Goal: Task Accomplishment & Management: Manage account settings

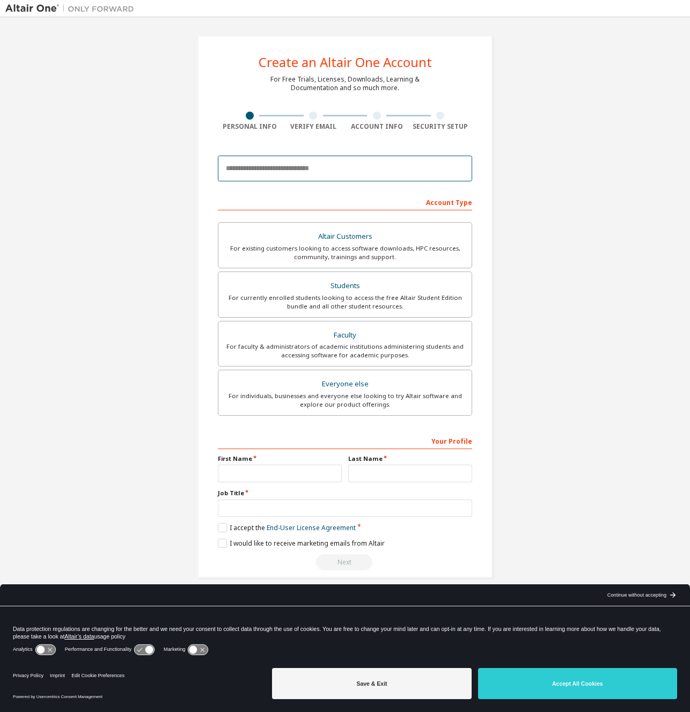
click at [334, 167] on input "email" at bounding box center [345, 169] width 254 height 26
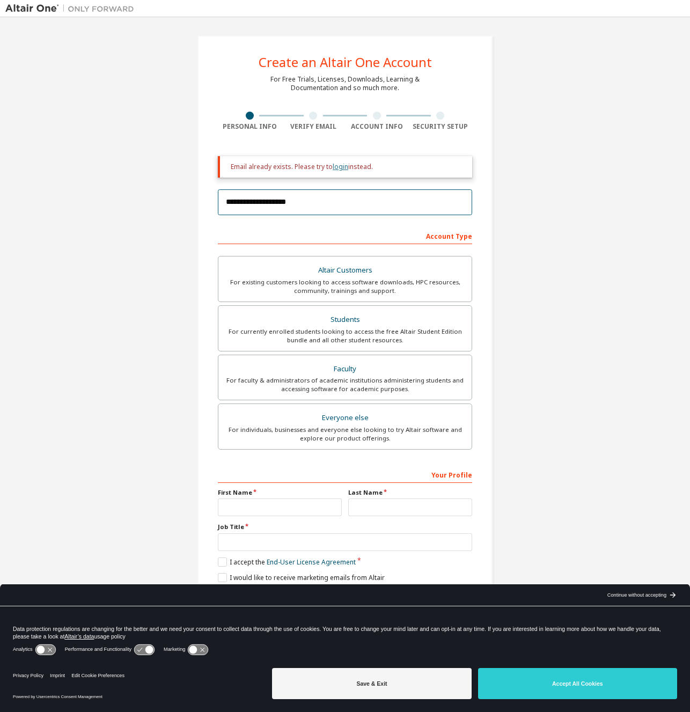
type input "**********"
click at [337, 166] on link "login" at bounding box center [341, 166] width 16 height 9
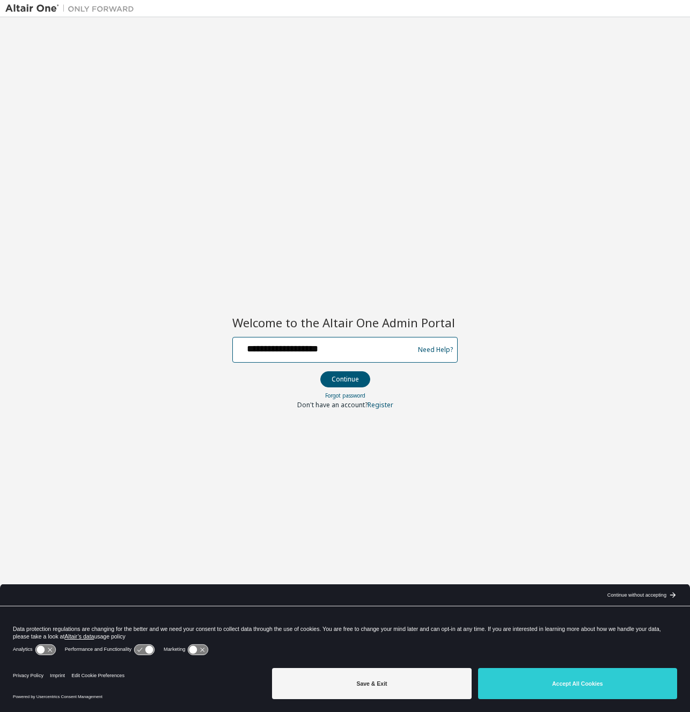
type input "**********"
click at [344, 379] on button "Continue" at bounding box center [345, 379] width 50 height 16
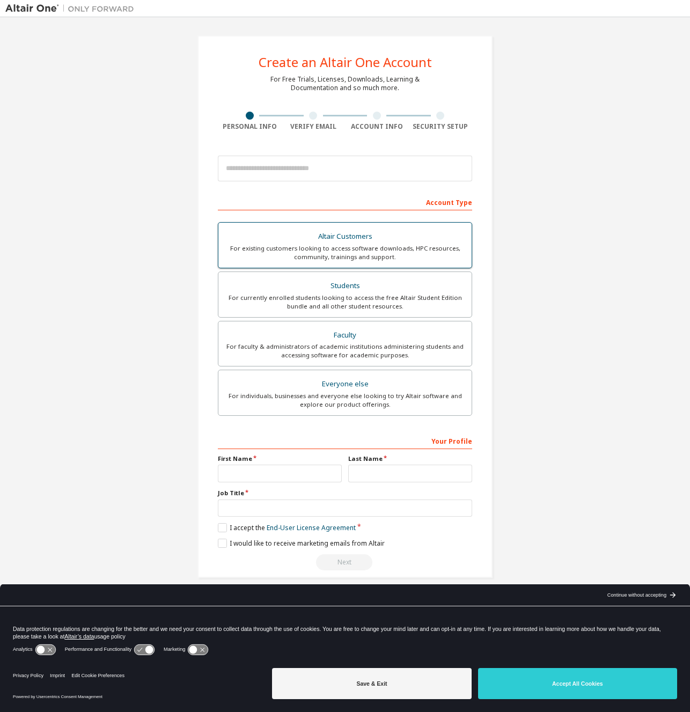
click at [312, 252] on div "For existing customers looking to access software downloads, HPC resources, com…" at bounding box center [345, 252] width 240 height 17
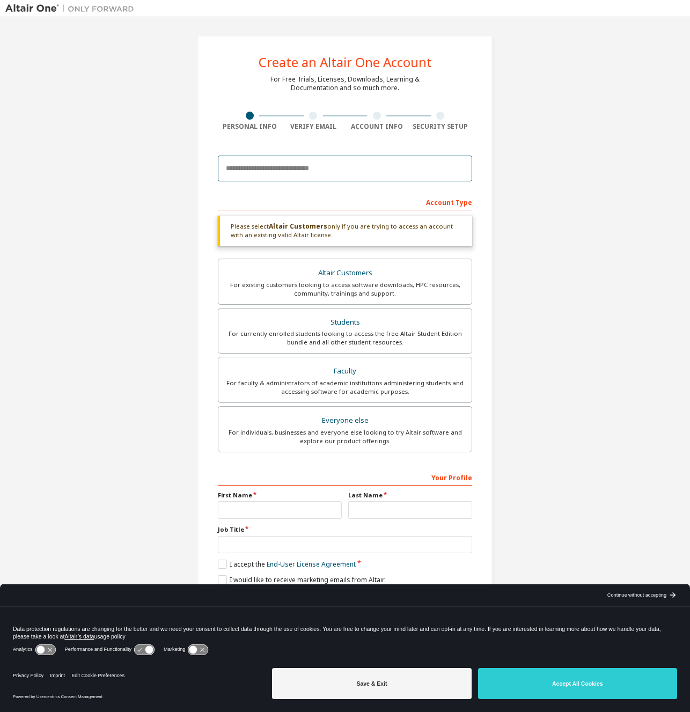
click at [307, 167] on input "email" at bounding box center [345, 169] width 254 height 26
click at [267, 512] on input "text" at bounding box center [280, 510] width 124 height 18
type input "*****"
click at [371, 501] on input "text" at bounding box center [410, 510] width 124 height 18
type input "******"
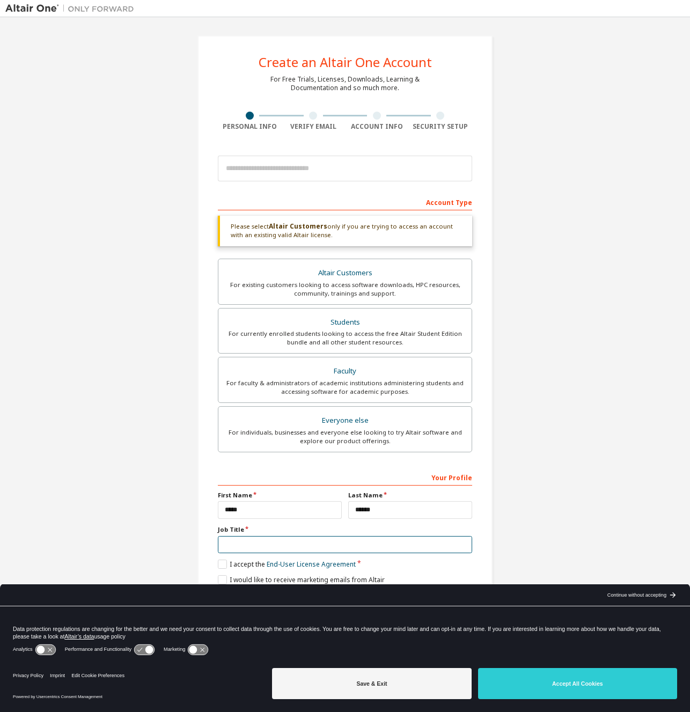
click at [302, 550] on input "text" at bounding box center [345, 545] width 254 height 18
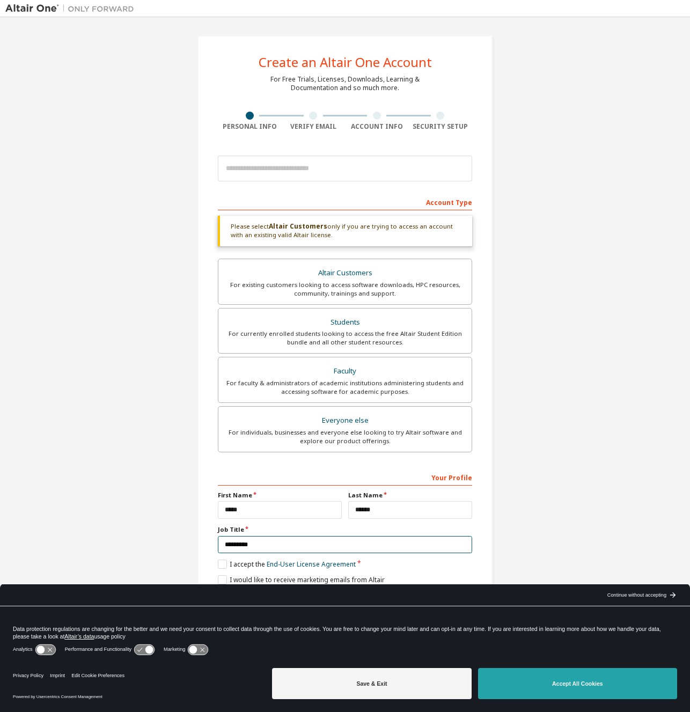
type input "*********"
click at [557, 681] on button "Accept All Cookies" at bounding box center [577, 683] width 199 height 31
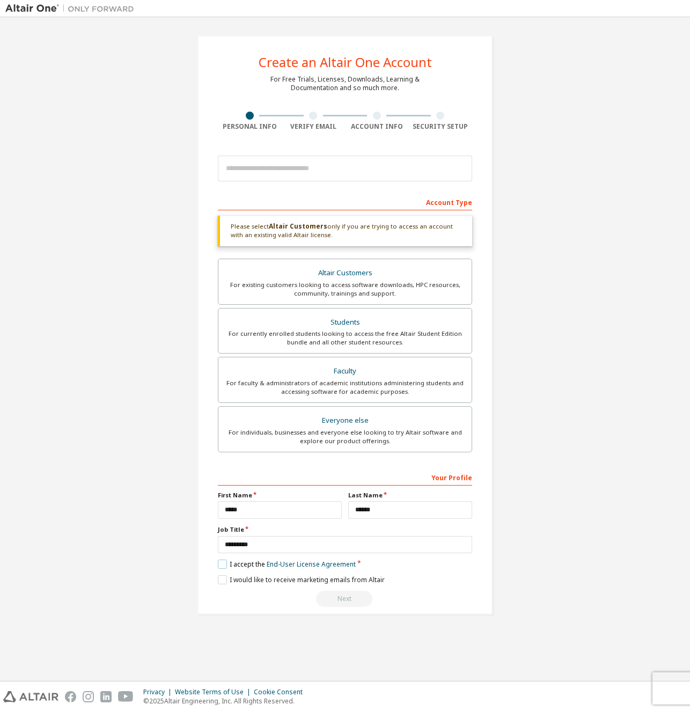
click at [223, 564] on label "I accept the End-User License Agreement" at bounding box center [287, 563] width 138 height 9
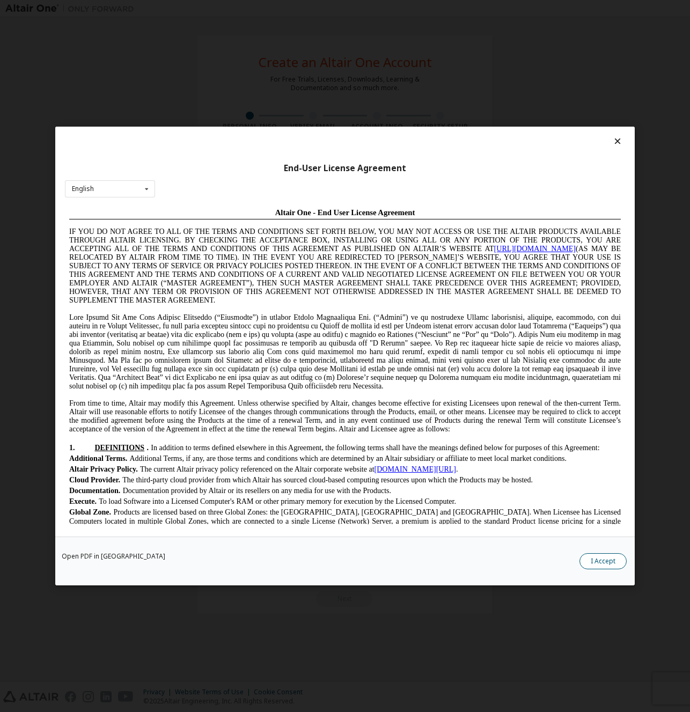
click at [598, 556] on button "I Accept" at bounding box center [602, 561] width 47 height 16
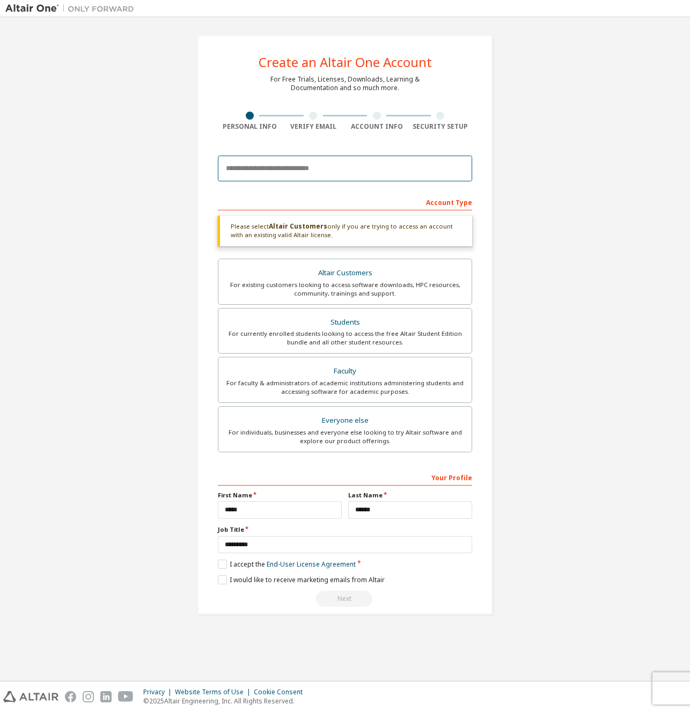
click at [263, 167] on input "email" at bounding box center [345, 169] width 254 height 26
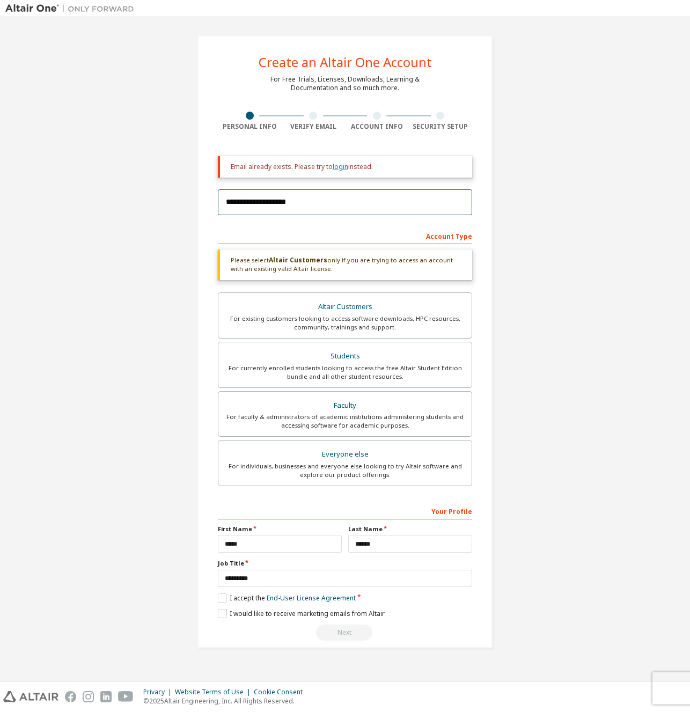
type input "**********"
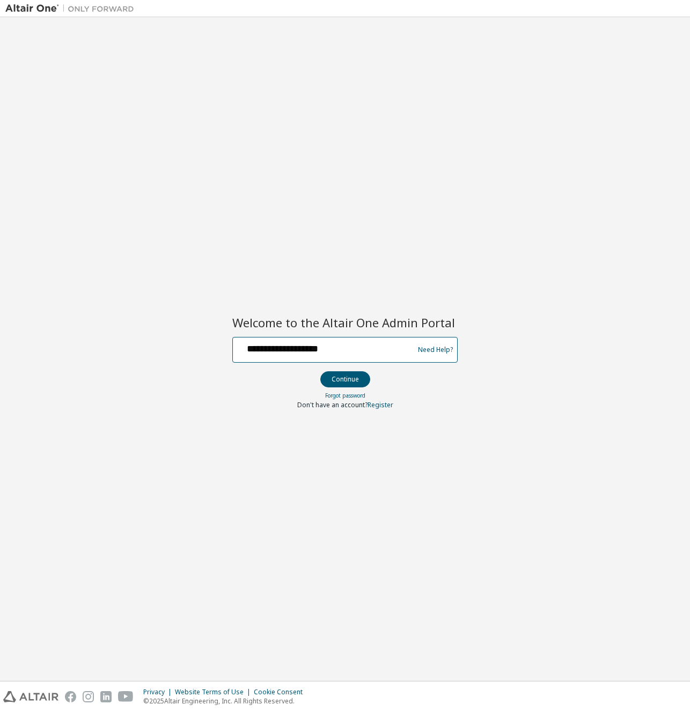
type input "**********"
click at [344, 379] on button "Continue" at bounding box center [345, 379] width 50 height 16
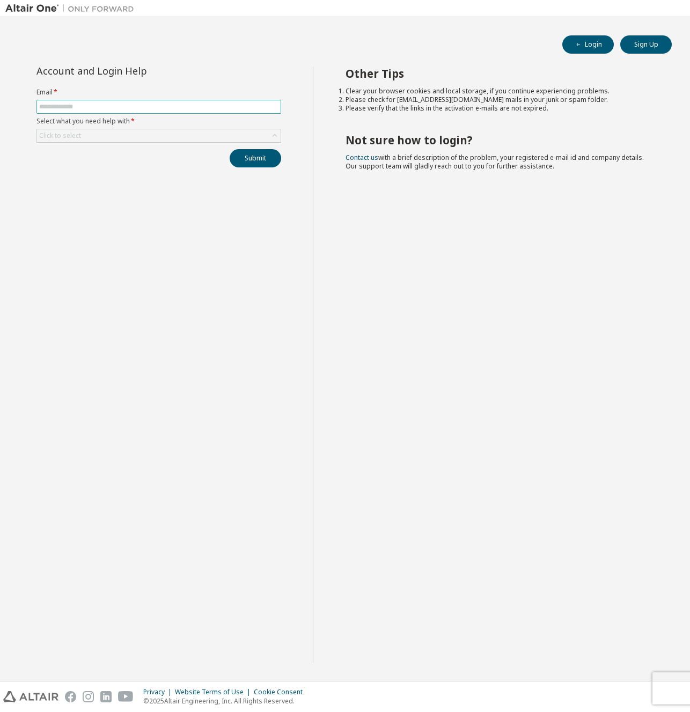
click at [85, 109] on input "text" at bounding box center [158, 106] width 239 height 9
type input "**********"
click at [82, 134] on div "Click to select" at bounding box center [159, 135] width 244 height 13
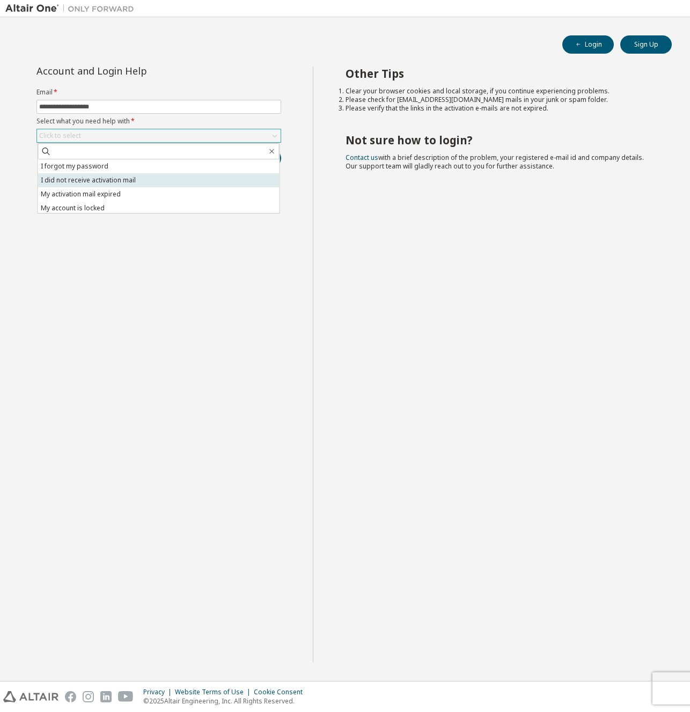
click at [107, 181] on li "I did not receive activation mail" at bounding box center [158, 180] width 241 height 14
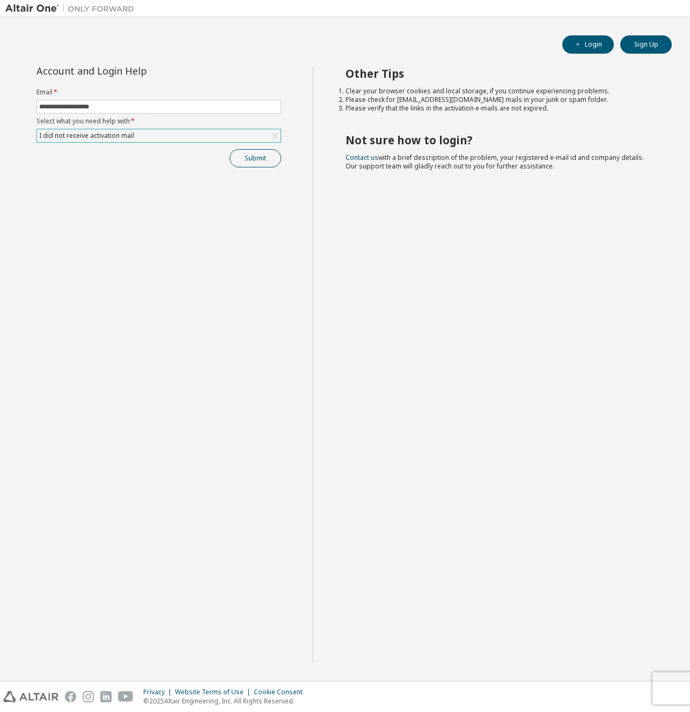
click at [263, 159] on button "Submit" at bounding box center [255, 158] width 51 height 18
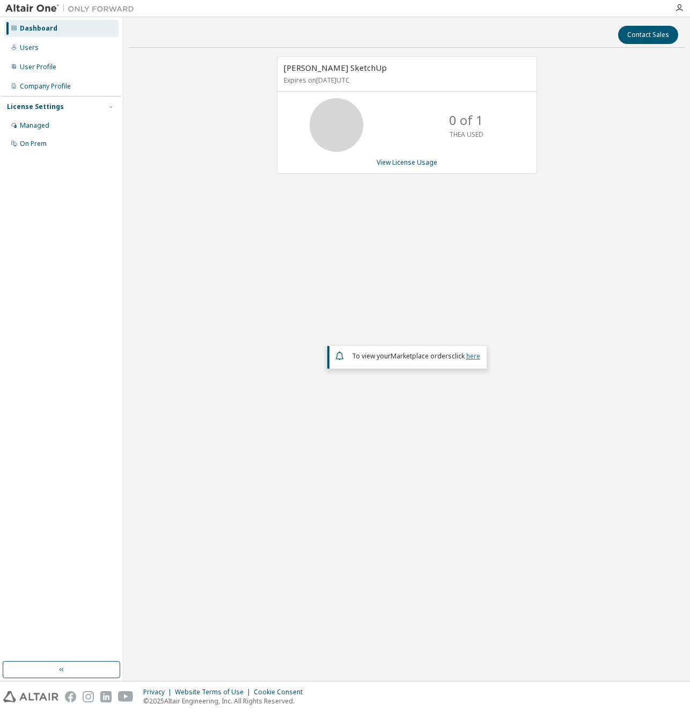
click at [475, 357] on link "here" at bounding box center [473, 355] width 14 height 9
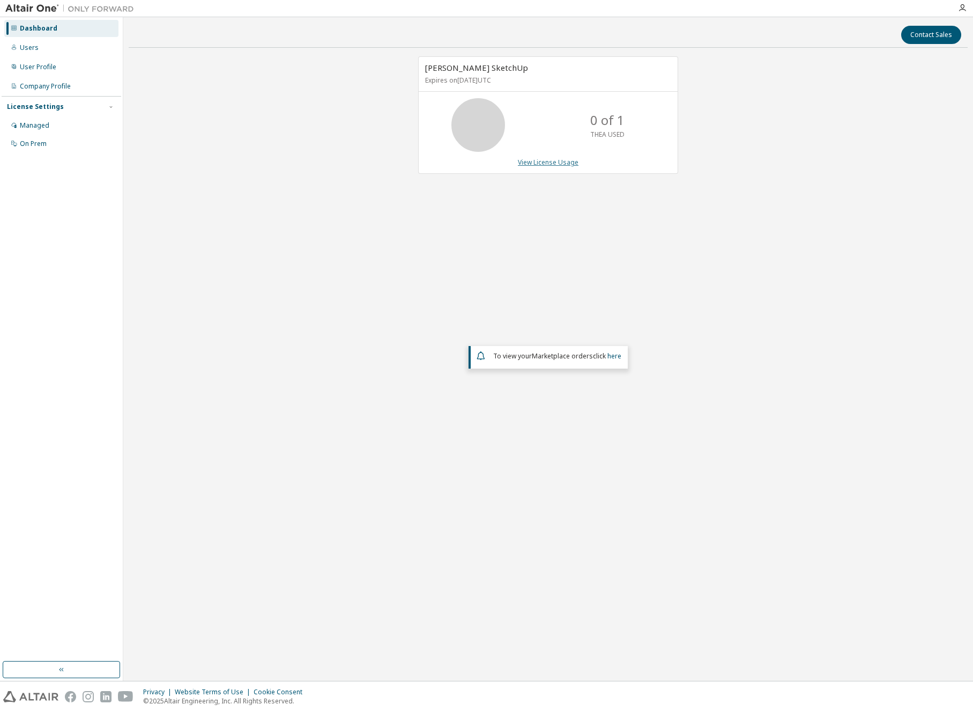
click at [535, 159] on link "View License Usage" at bounding box center [548, 162] width 61 height 9
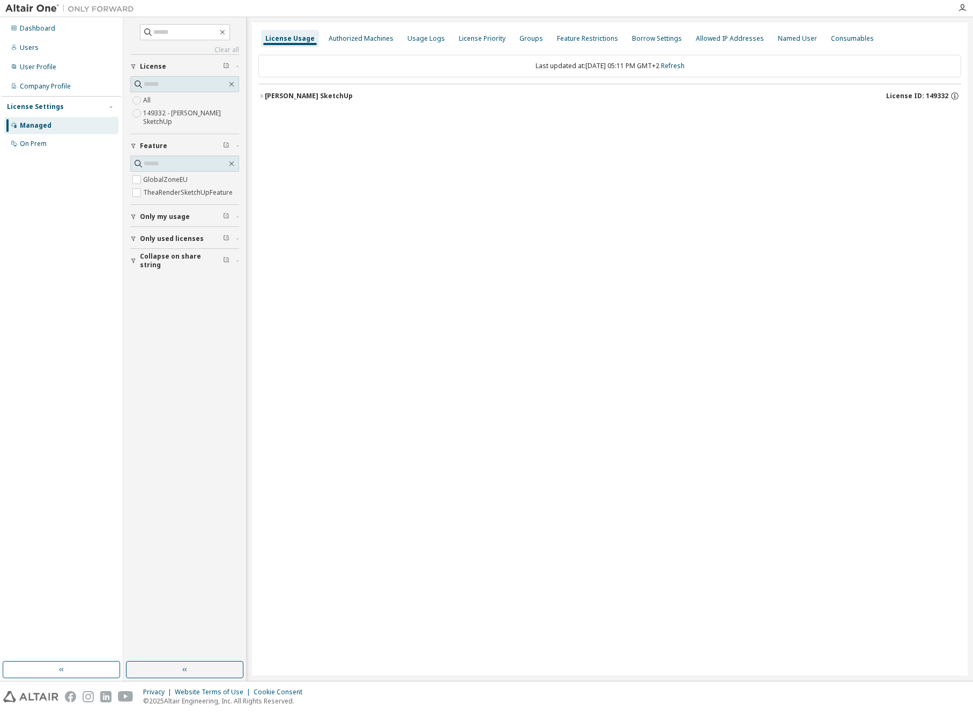
click at [296, 92] on div "[PERSON_NAME] SketchUp" at bounding box center [309, 96] width 88 height 9
click at [310, 137] on div "TheaRenderSketchUpFeature" at bounding box center [326, 140] width 102 height 10
click at [310, 135] on div "TheaRenderSketchUpFeature" at bounding box center [326, 140] width 102 height 10
click at [308, 120] on div "GlobalZoneEU" at bounding box center [323, 118] width 97 height 10
click at [308, 116] on div "GlobalZoneEU" at bounding box center [323, 118] width 97 height 10
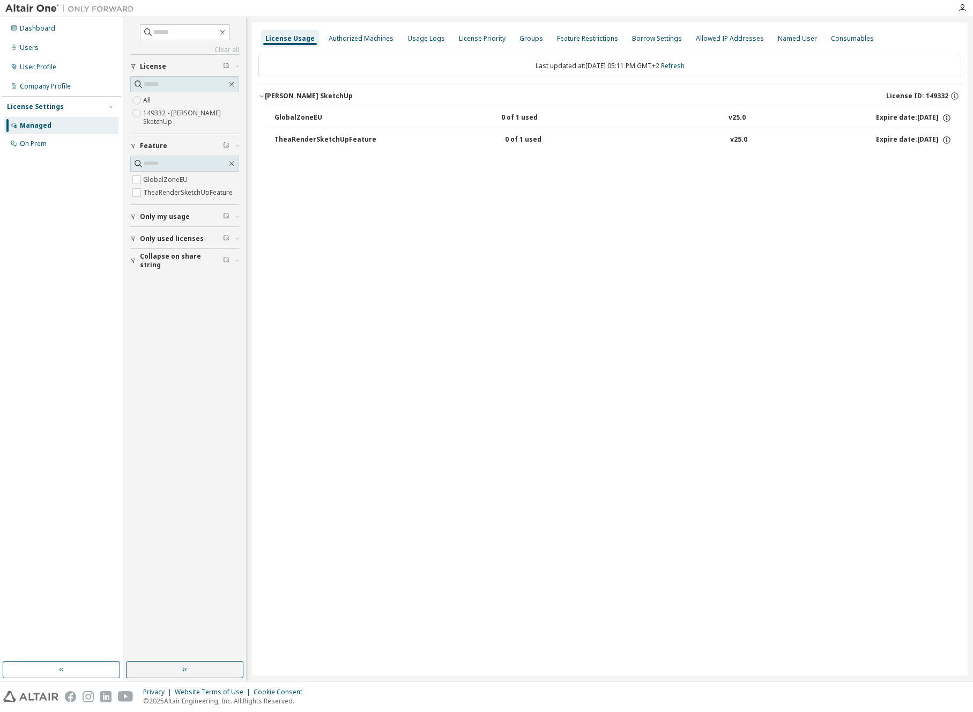
click at [890, 140] on div "Expire date: [DATE]" at bounding box center [914, 140] width 76 height 10
click at [948, 142] on icon "button" at bounding box center [947, 140] width 2 height 3
click at [916, 159] on p "Options: NONE" at bounding box center [921, 158] width 56 height 9
click at [373, 41] on div "Authorized Machines" at bounding box center [361, 38] width 65 height 9
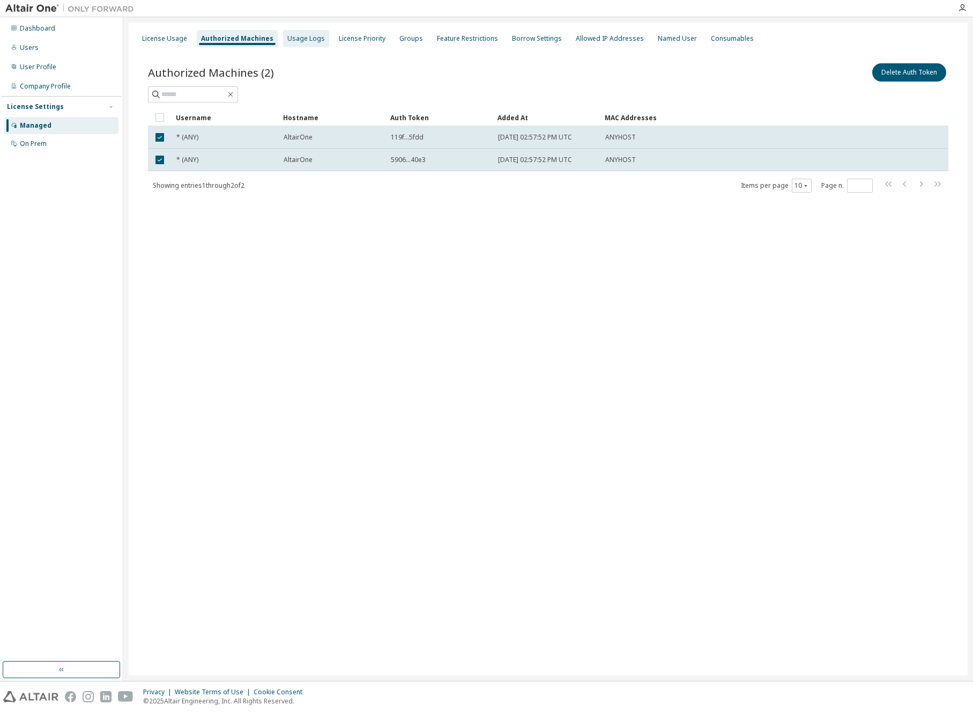
click at [311, 38] on div "Usage Logs" at bounding box center [306, 38] width 38 height 9
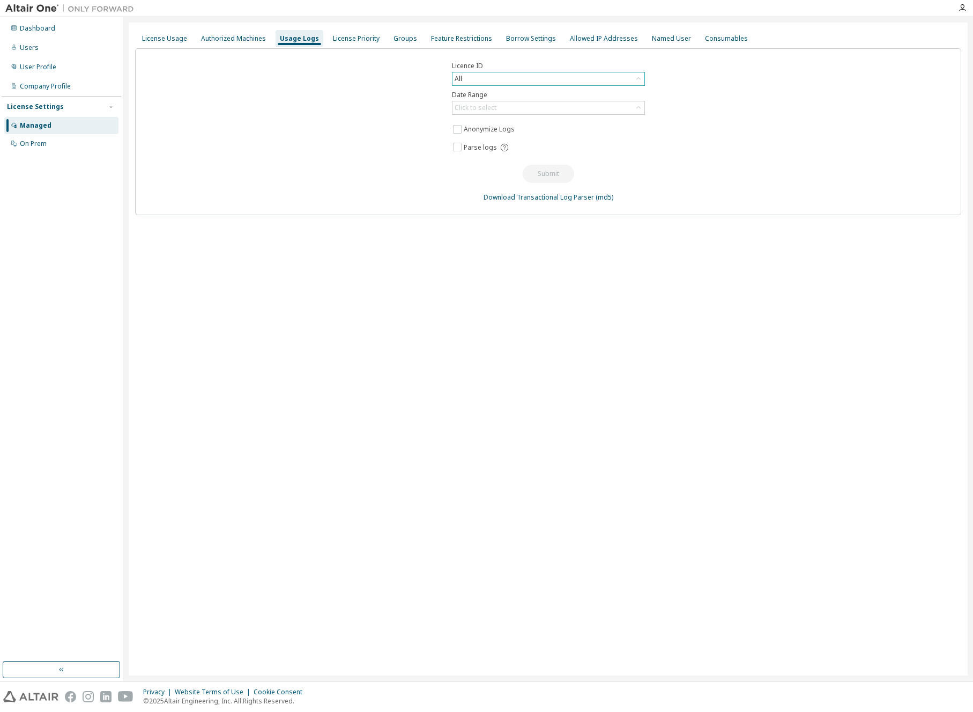
click at [490, 79] on div "All" at bounding box center [549, 78] width 192 height 13
click at [500, 128] on li "149332 - [PERSON_NAME] SketchUp" at bounding box center [548, 123] width 190 height 14
click at [490, 106] on div "Click to select" at bounding box center [476, 108] width 42 height 9
click at [386, 116] on div "Licence ID 149332 - [PERSON_NAME] SketchUp Date Range Click to select Last 30 d…" at bounding box center [548, 131] width 827 height 167
click at [352, 39] on div "License Priority" at bounding box center [356, 38] width 47 height 9
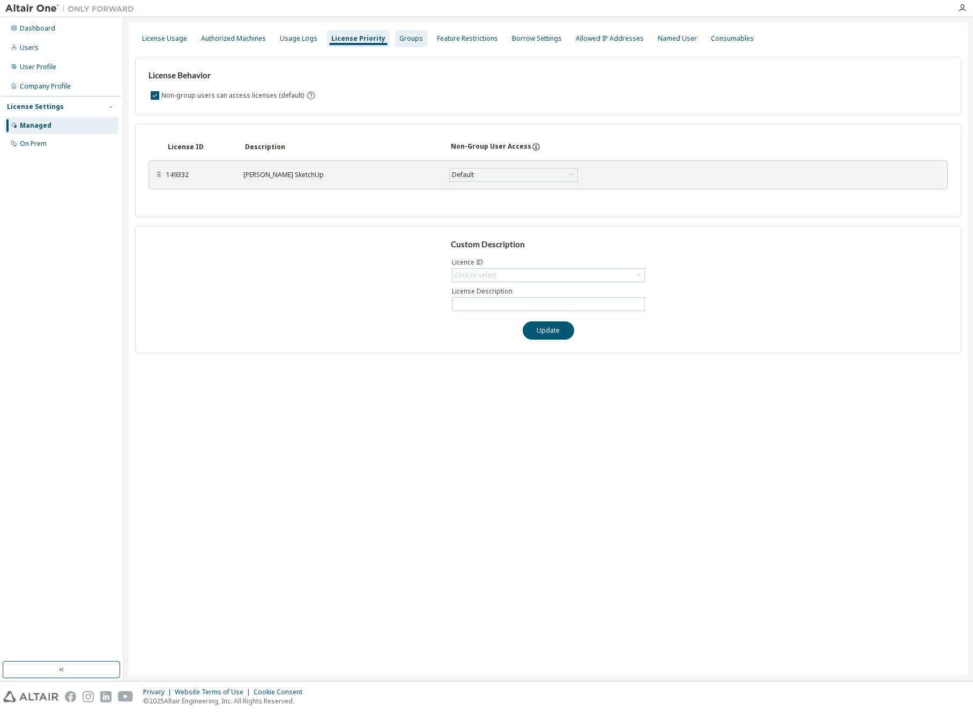
click at [409, 40] on div "Groups" at bounding box center [412, 38] width 24 height 9
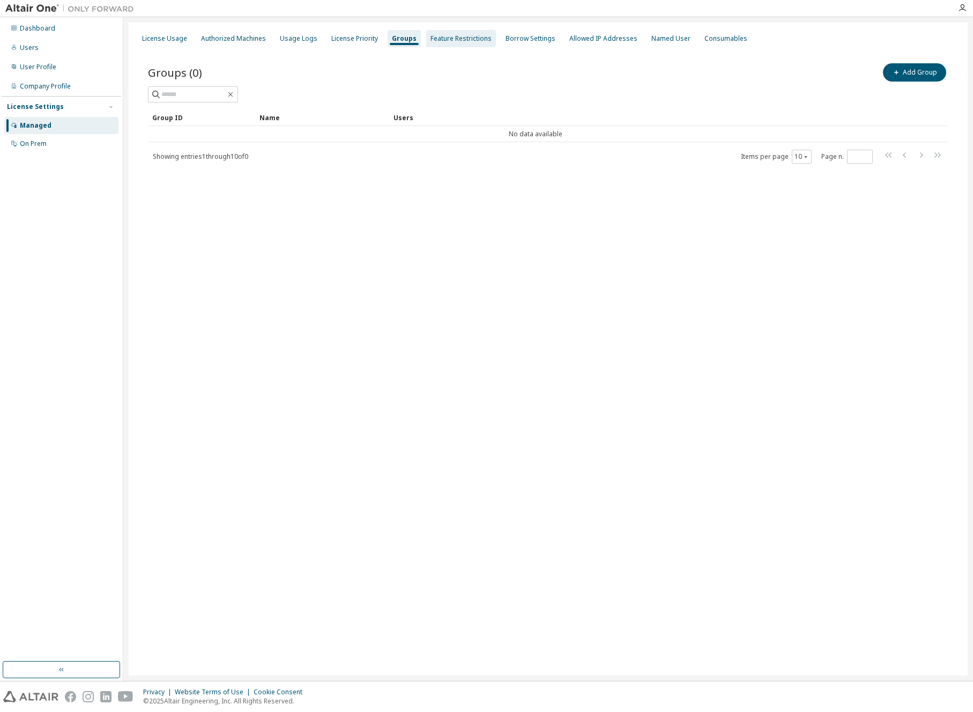
click at [445, 39] on div "Feature Restrictions" at bounding box center [461, 38] width 61 height 9
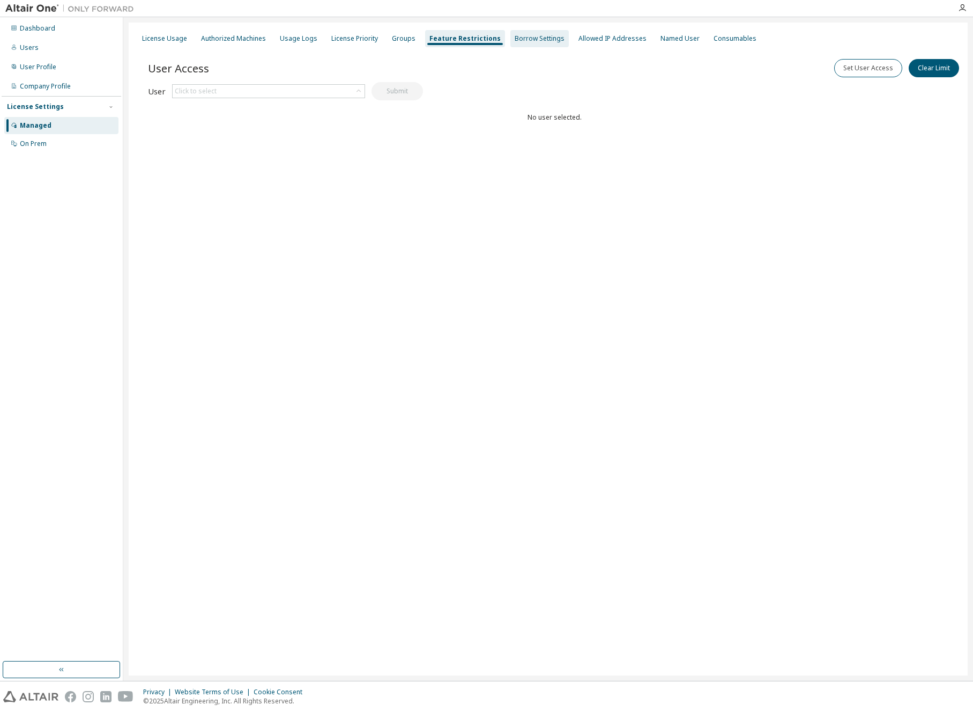
click at [517, 42] on div "Borrow Settings" at bounding box center [540, 38] width 50 height 9
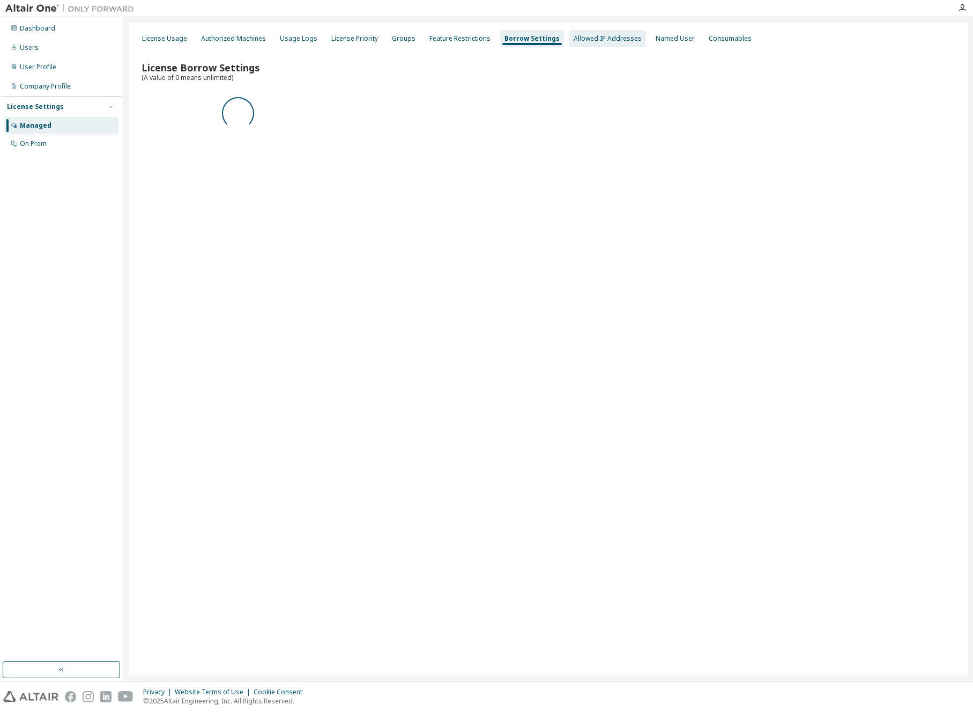
click at [598, 39] on div "Allowed IP Addresses" at bounding box center [608, 38] width 68 height 9
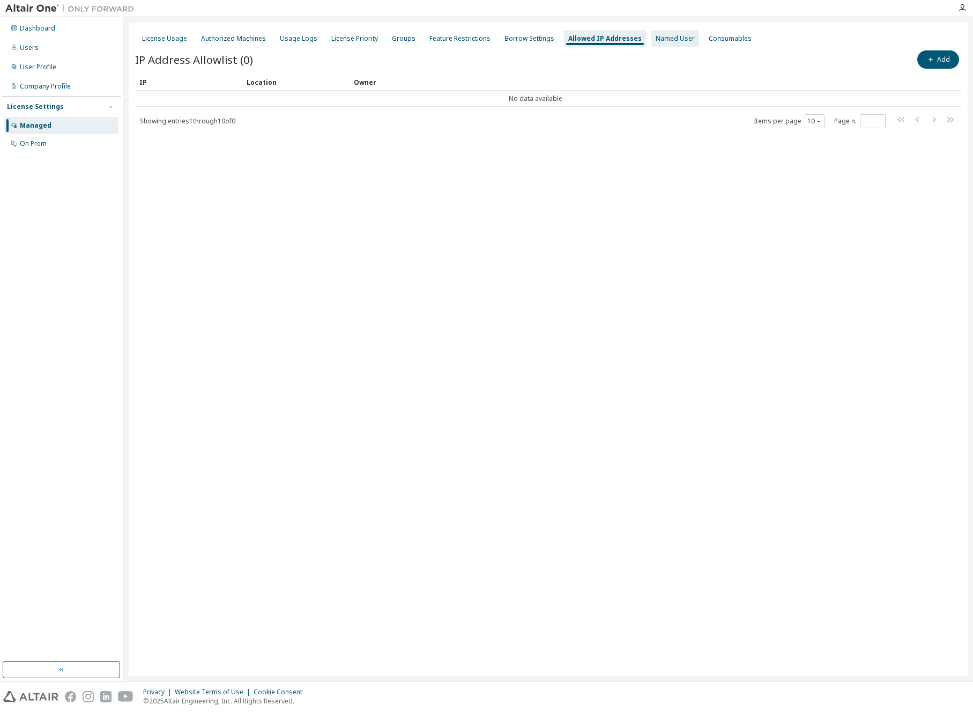
click at [672, 36] on div "Named User" at bounding box center [675, 38] width 39 height 9
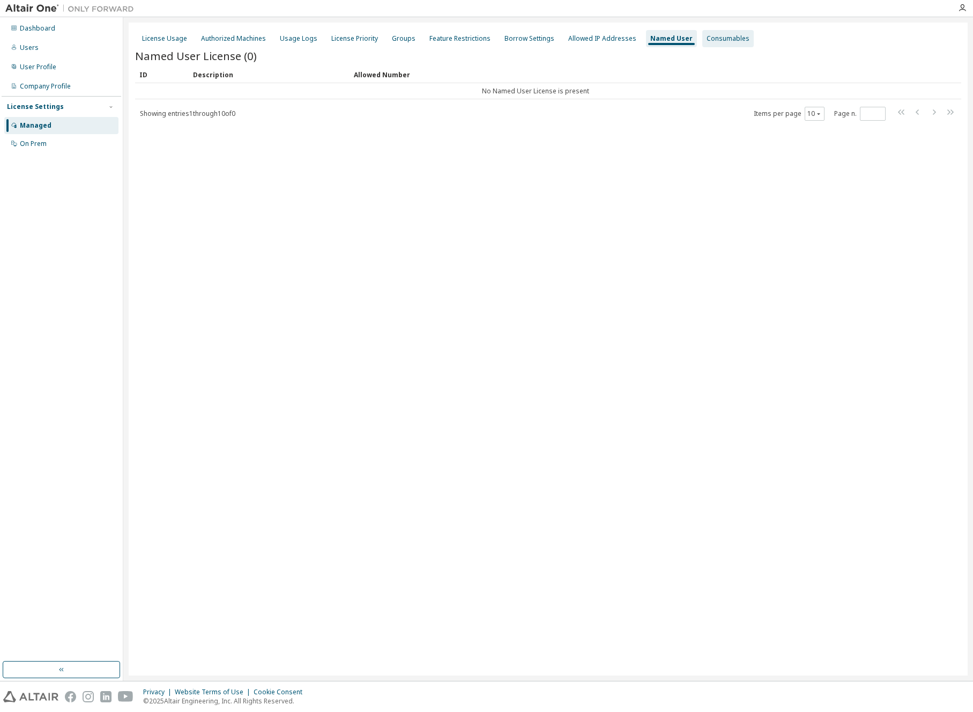
click at [718, 36] on div "Consumables" at bounding box center [728, 38] width 43 height 9
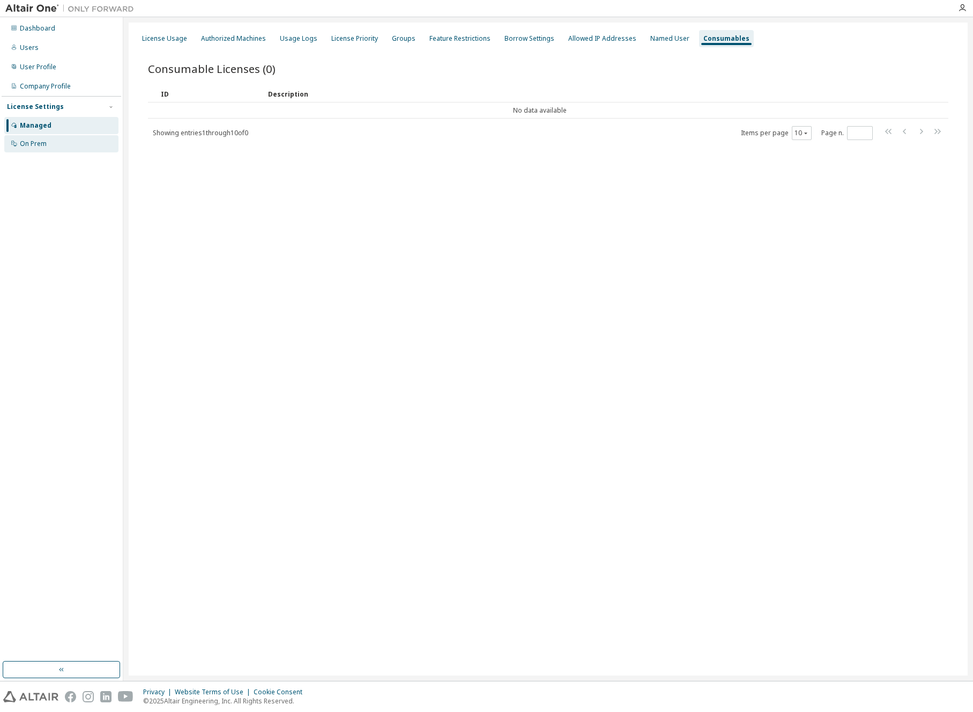
click at [56, 145] on div "On Prem" at bounding box center [61, 143] width 114 height 17
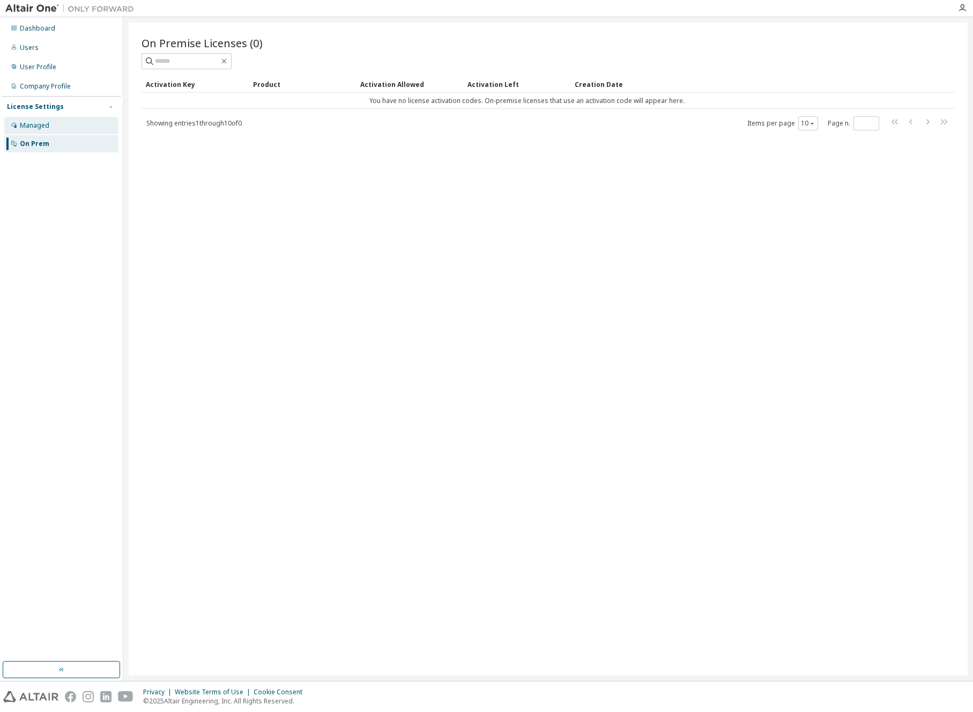
click at [49, 129] on div "Managed" at bounding box center [61, 125] width 114 height 17
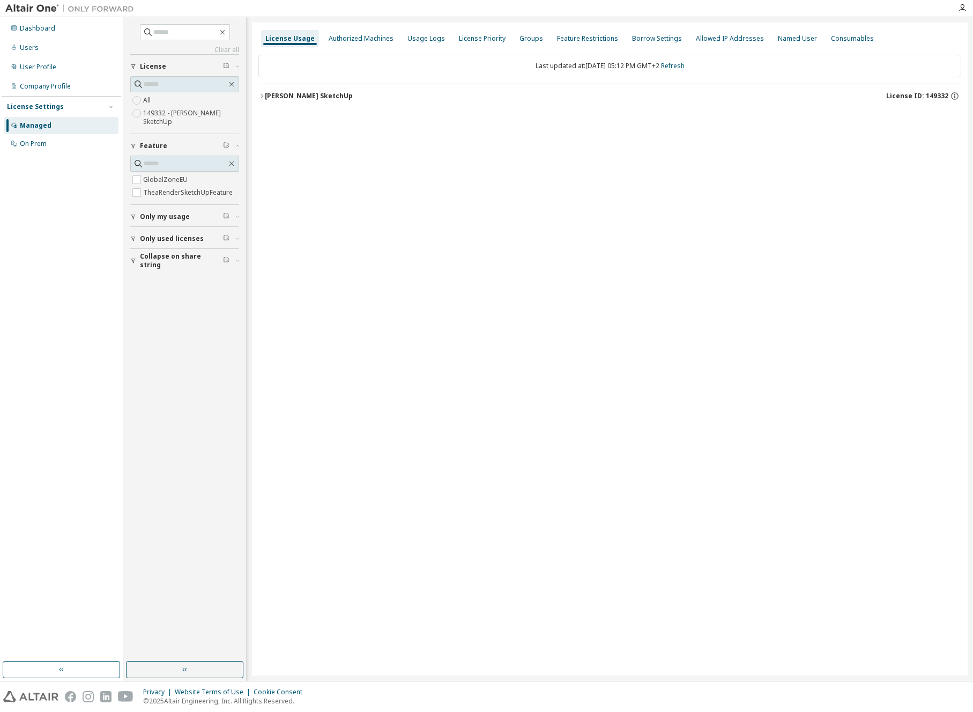
click at [160, 117] on label "149332 - [PERSON_NAME] SketchUp" at bounding box center [191, 117] width 96 height 21
click at [308, 95] on div "[PERSON_NAME] SketchUp" at bounding box center [309, 96] width 88 height 9
click at [360, 42] on div "Authorized Machines" at bounding box center [361, 38] width 65 height 9
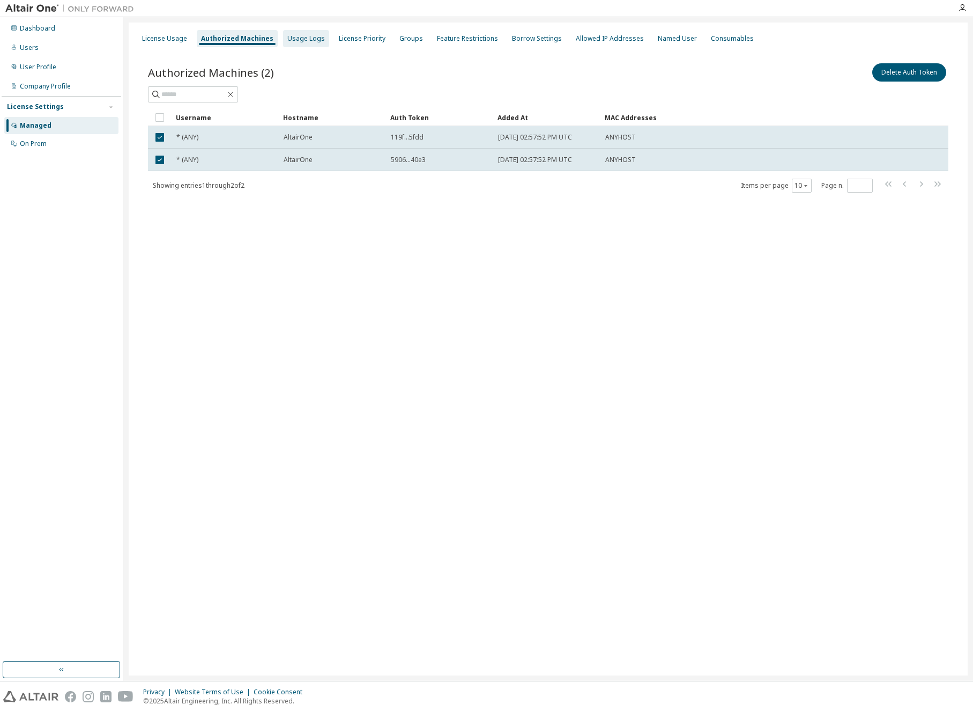
click at [312, 39] on div "Usage Logs" at bounding box center [306, 38] width 38 height 9
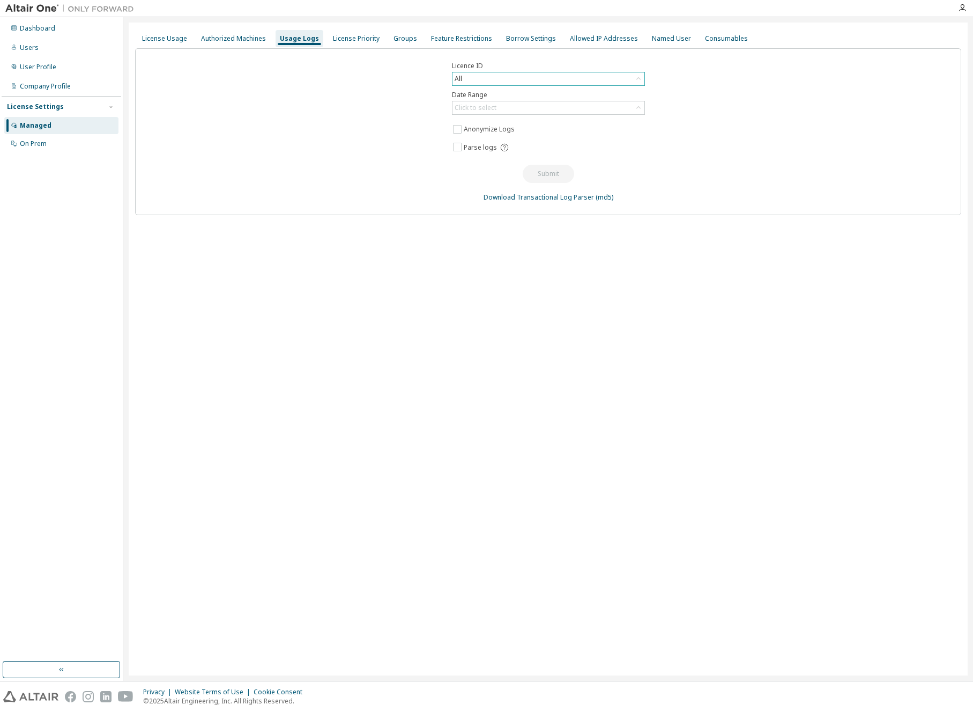
click at [483, 78] on div "All" at bounding box center [549, 78] width 192 height 13
click at [474, 122] on li "149332 - [PERSON_NAME] SketchUp" at bounding box center [548, 123] width 190 height 14
click at [477, 108] on div "Click to select" at bounding box center [476, 108] width 42 height 9
click at [491, 142] on li "Last 30 days" at bounding box center [548, 138] width 190 height 14
click at [490, 106] on div "Last 30 days" at bounding box center [474, 108] width 42 height 12
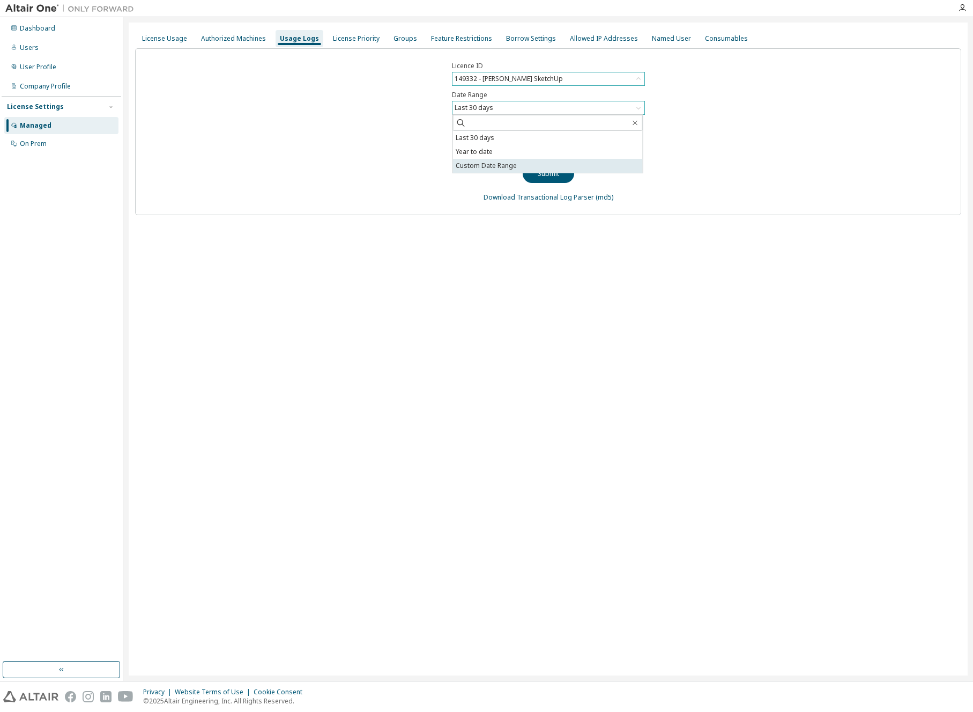
click at [491, 165] on li "Custom Date Range" at bounding box center [548, 166] width 190 height 14
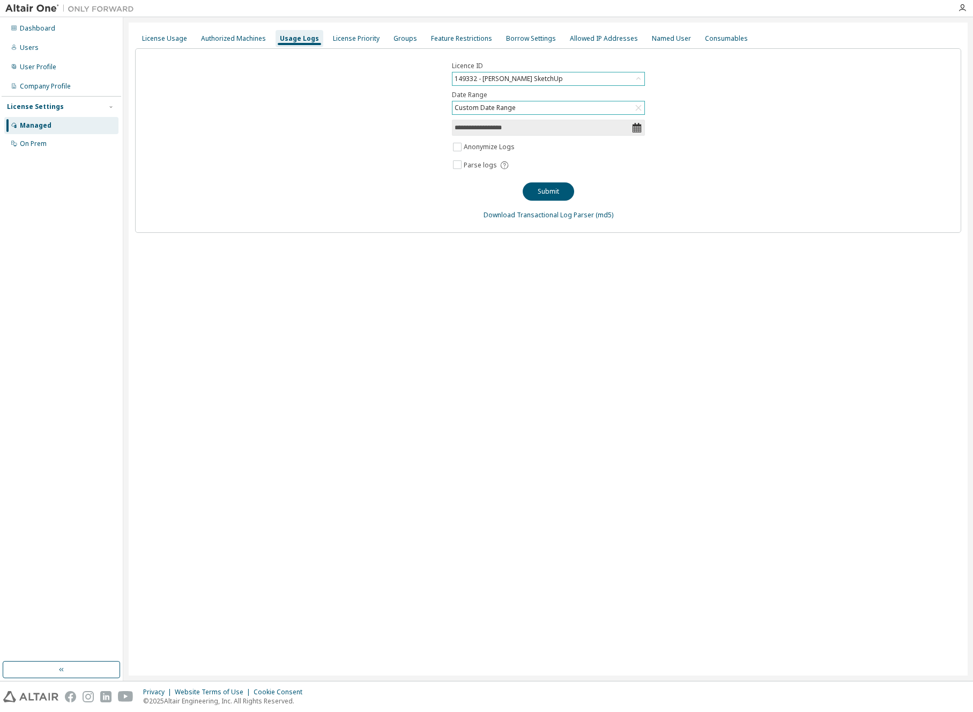
click at [479, 106] on div "Custom Date Range" at bounding box center [485, 108] width 64 height 12
click at [338, 60] on div "**********" at bounding box center [548, 140] width 827 height 185
click at [359, 32] on div "License Priority" at bounding box center [356, 38] width 55 height 17
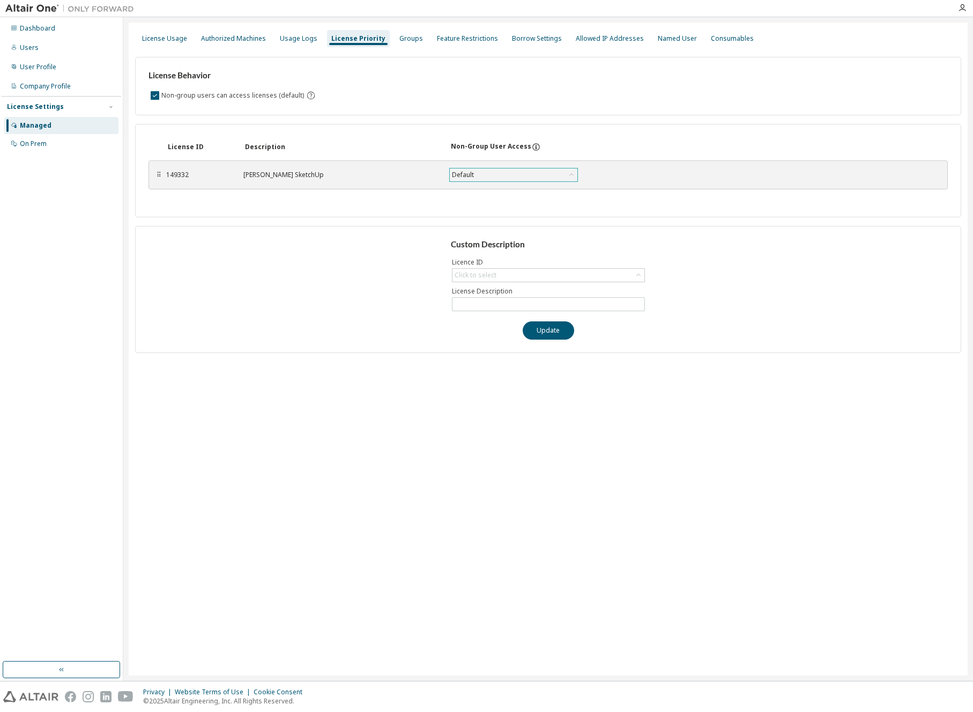
click at [486, 179] on div "Default" at bounding box center [514, 174] width 128 height 13
click at [486, 203] on li "True" at bounding box center [514, 202] width 126 height 14
click at [496, 273] on div "Click to select" at bounding box center [475, 275] width 45 height 12
click at [512, 304] on li "149332 - [PERSON_NAME] SketchUp" at bounding box center [548, 304] width 190 height 14
type input "**********"
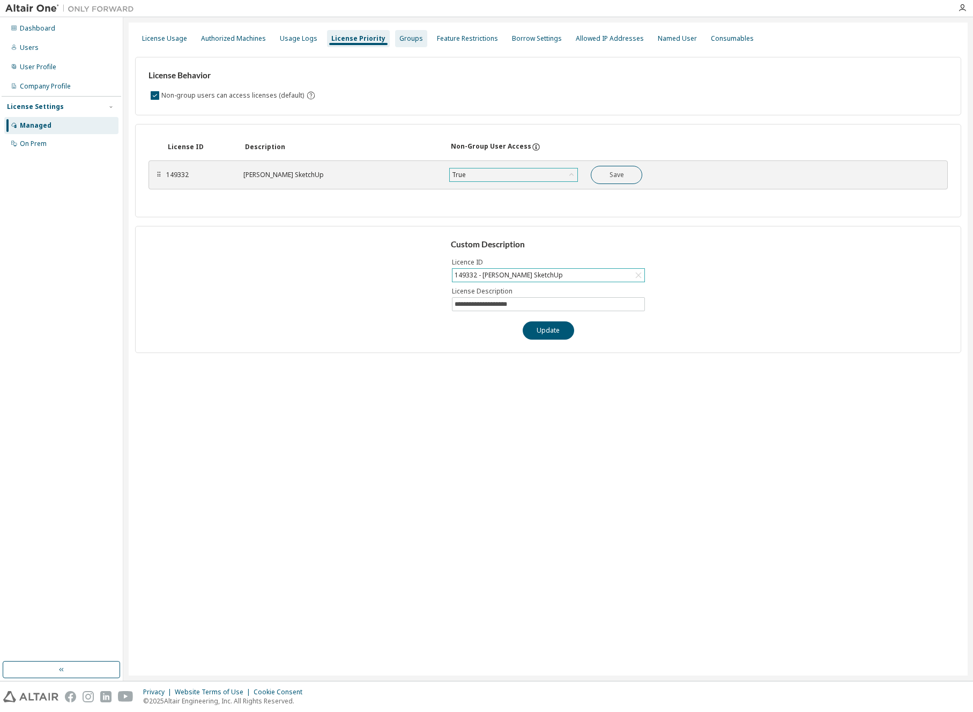
click at [407, 47] on div "Groups" at bounding box center [411, 38] width 32 height 17
